Goal: Use online tool/utility: Utilize a website feature to perform a specific function

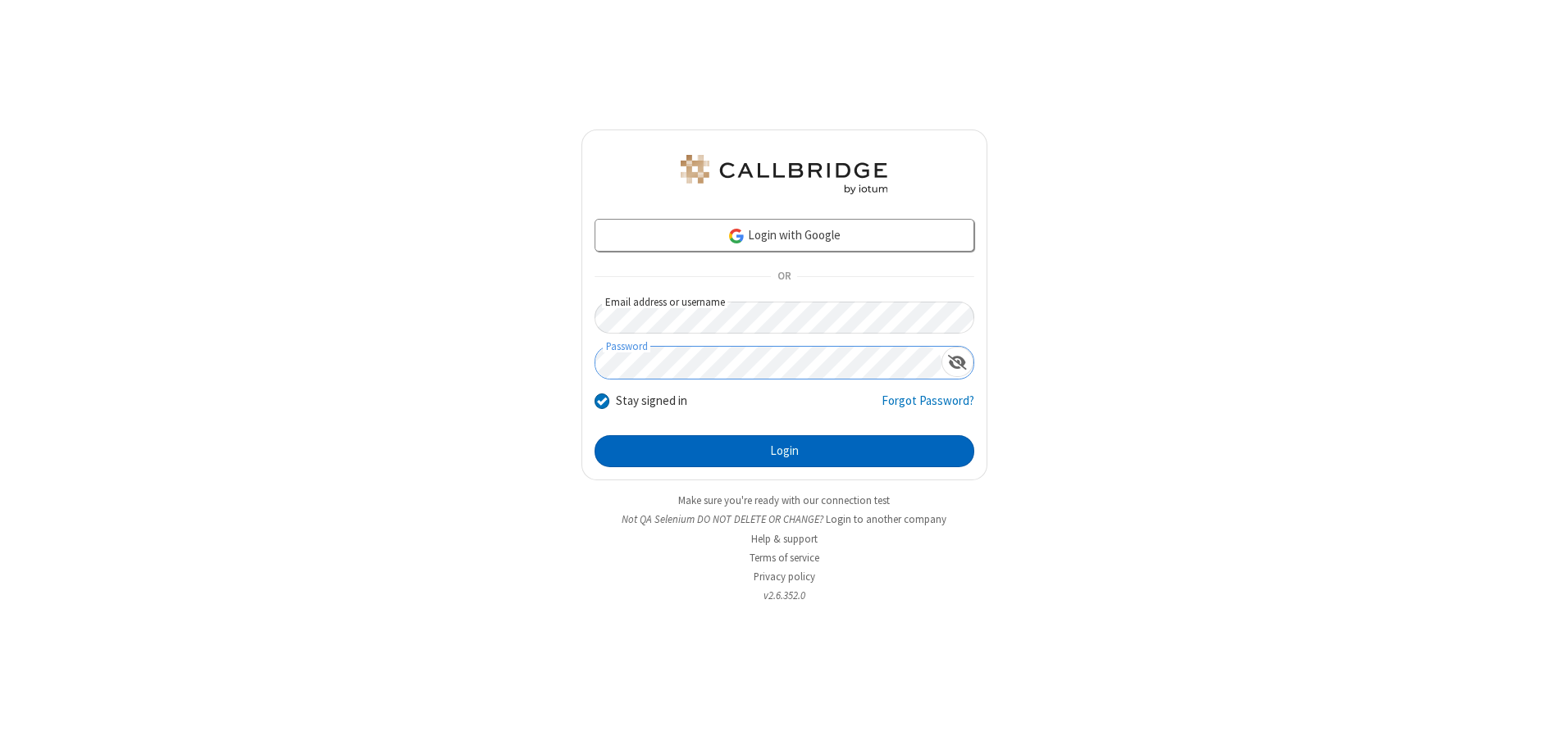
click at [784, 451] on button "Login" at bounding box center [785, 452] width 380 height 33
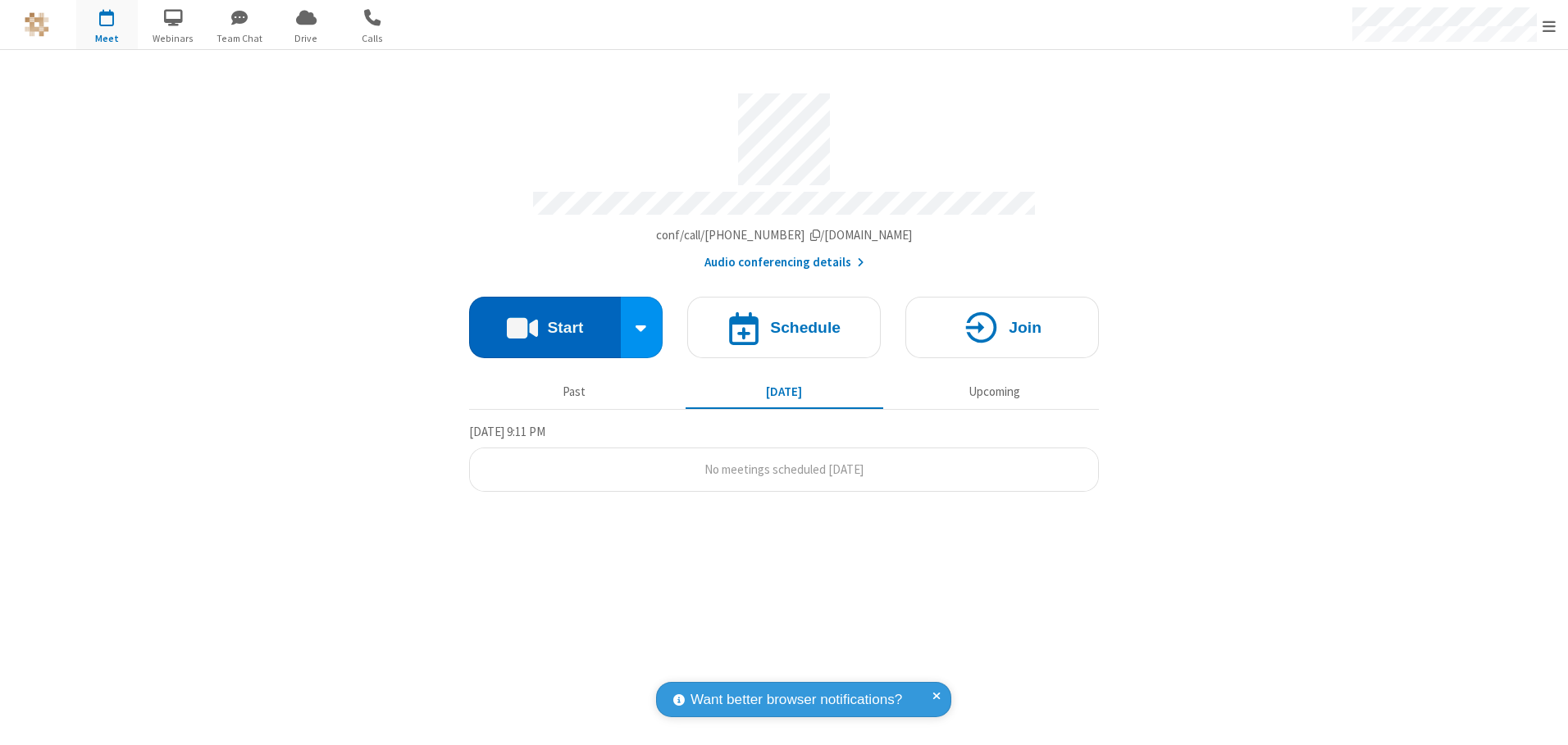
click at [544, 322] on button "Start" at bounding box center [544, 328] width 151 height 62
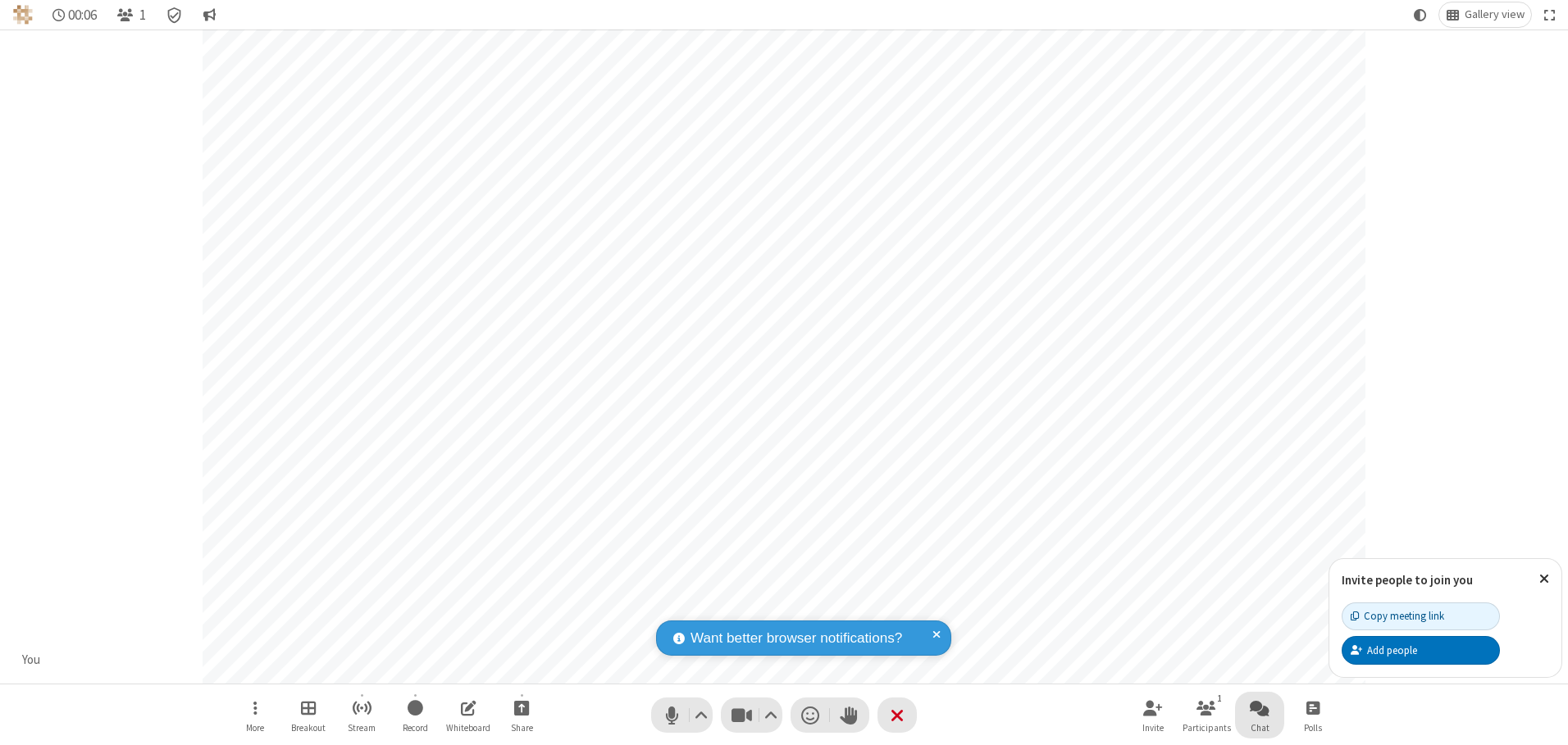
click at [1260, 707] on span "Open chat" at bounding box center [1260, 708] width 20 height 21
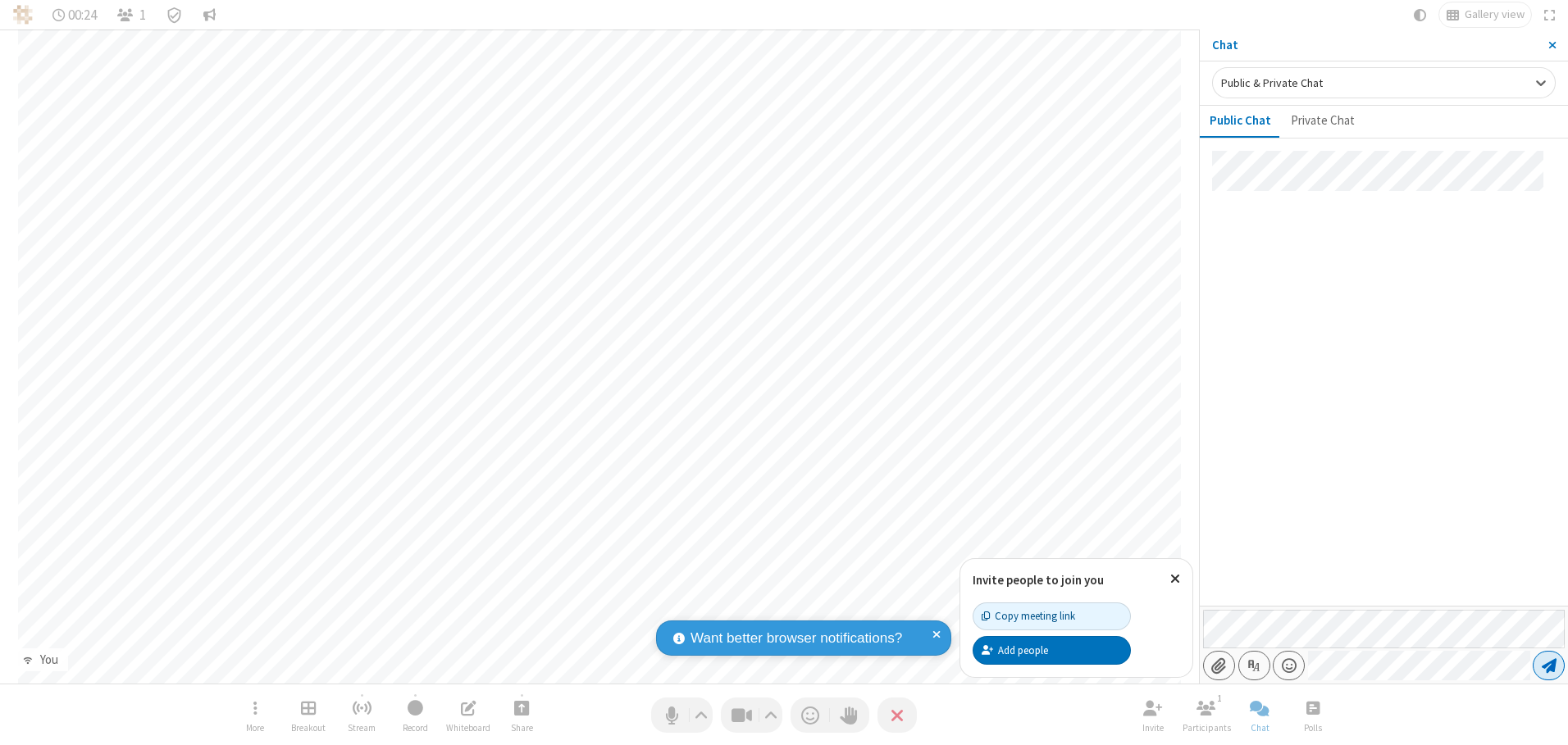
click at [1548, 665] on span "Send message" at bounding box center [1549, 665] width 15 height 16
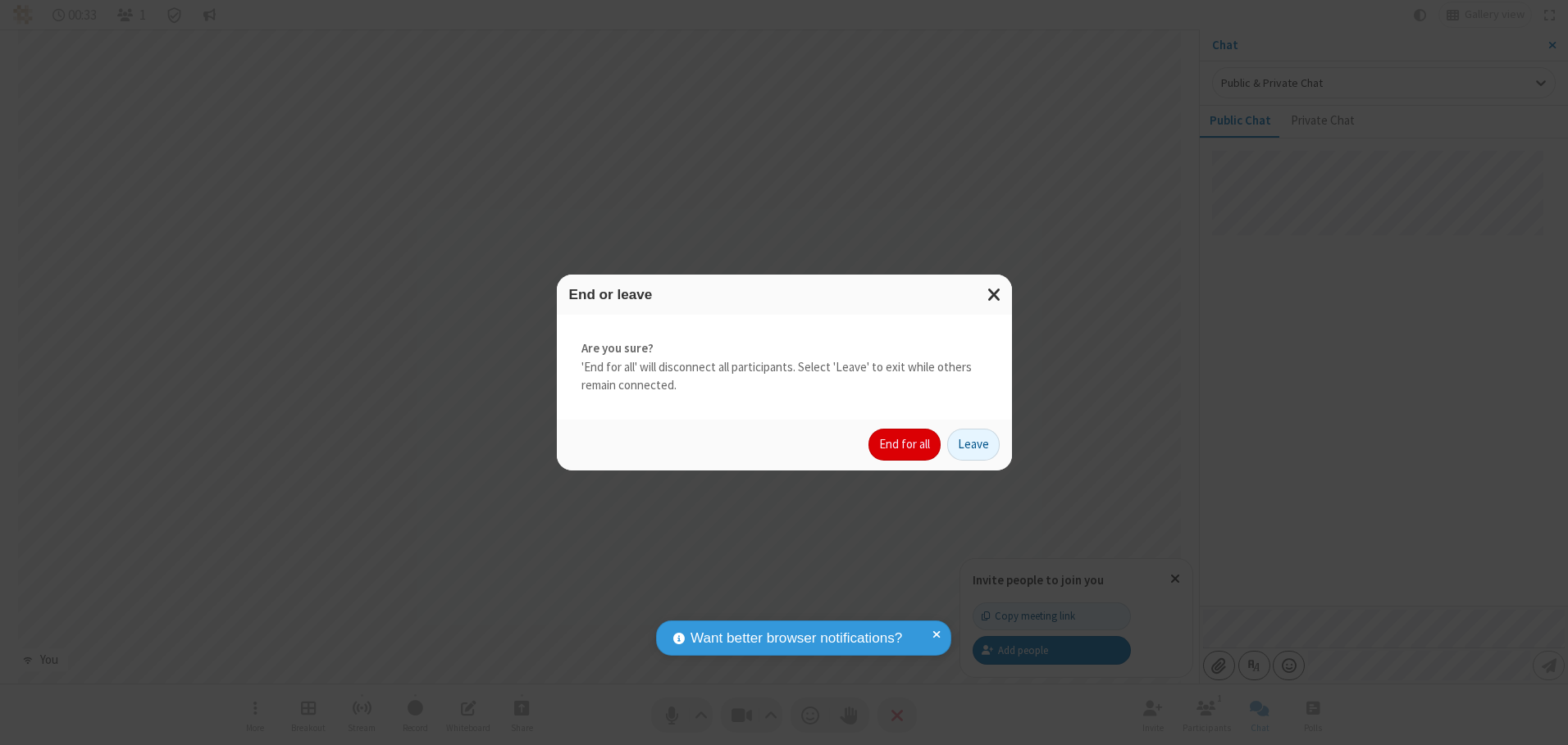
click at [906, 444] on button "End for all" at bounding box center [905, 445] width 72 height 33
